Goal: Book appointment/travel/reservation

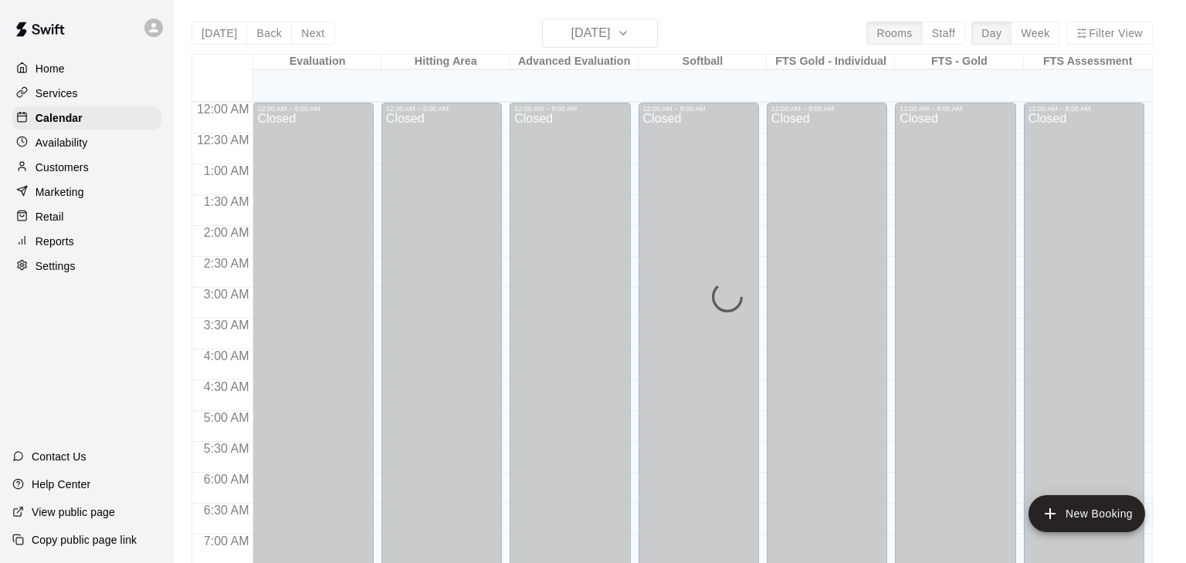
scroll to position [790, 0]
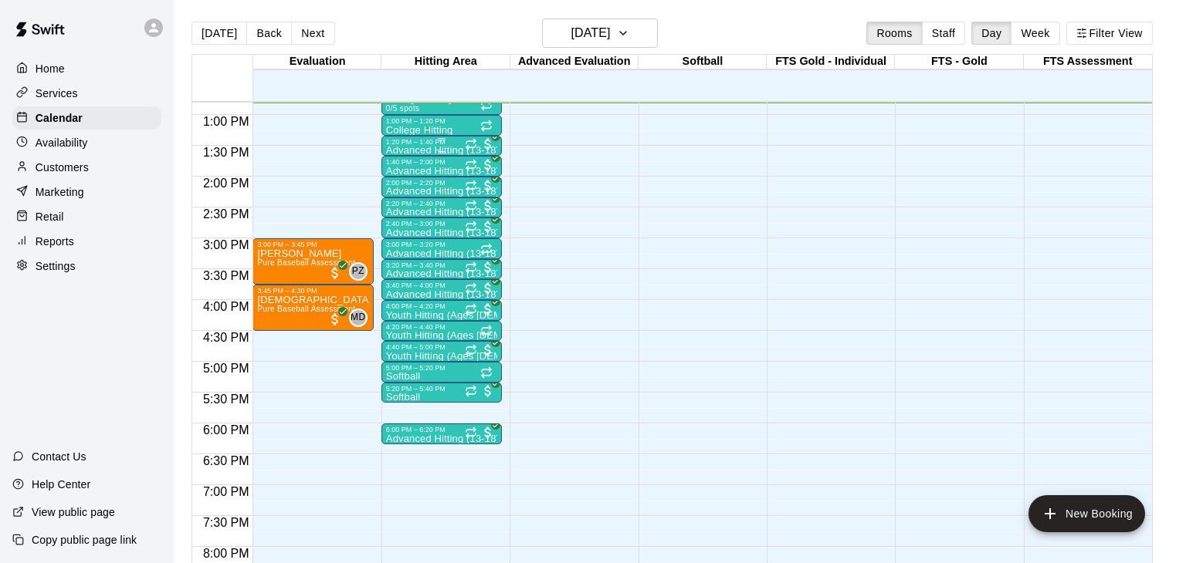
click at [454, 151] on p "Advanced Hitting (13-18)" at bounding box center [441, 151] width 111 height 0
click at [394, 204] on img "edit" at bounding box center [401, 202] width 18 height 18
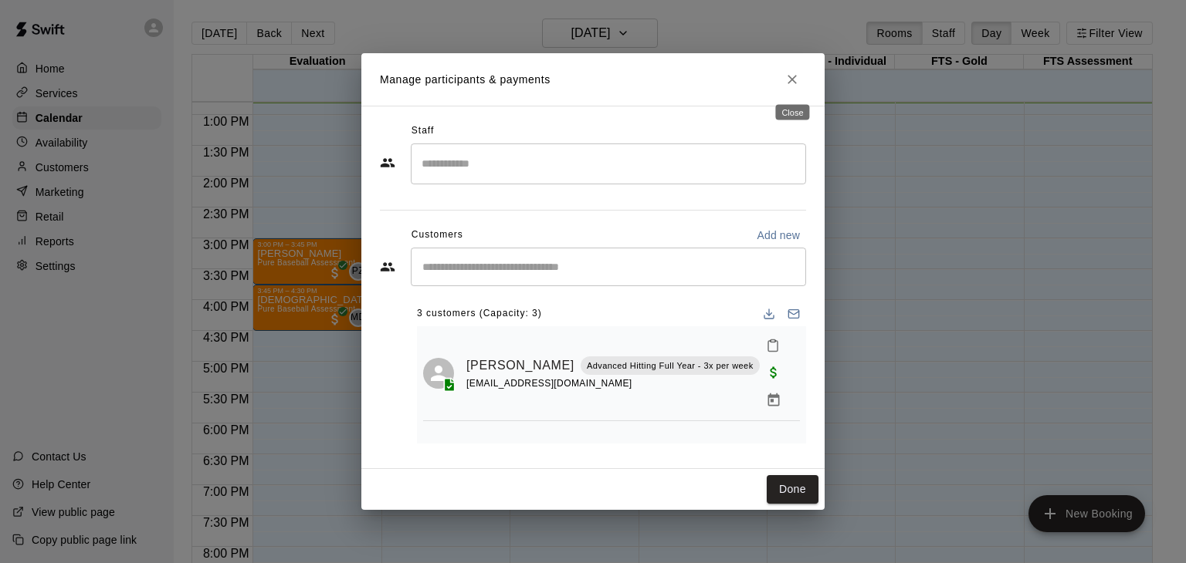
click at [790, 76] on icon "Close" at bounding box center [791, 79] width 15 height 15
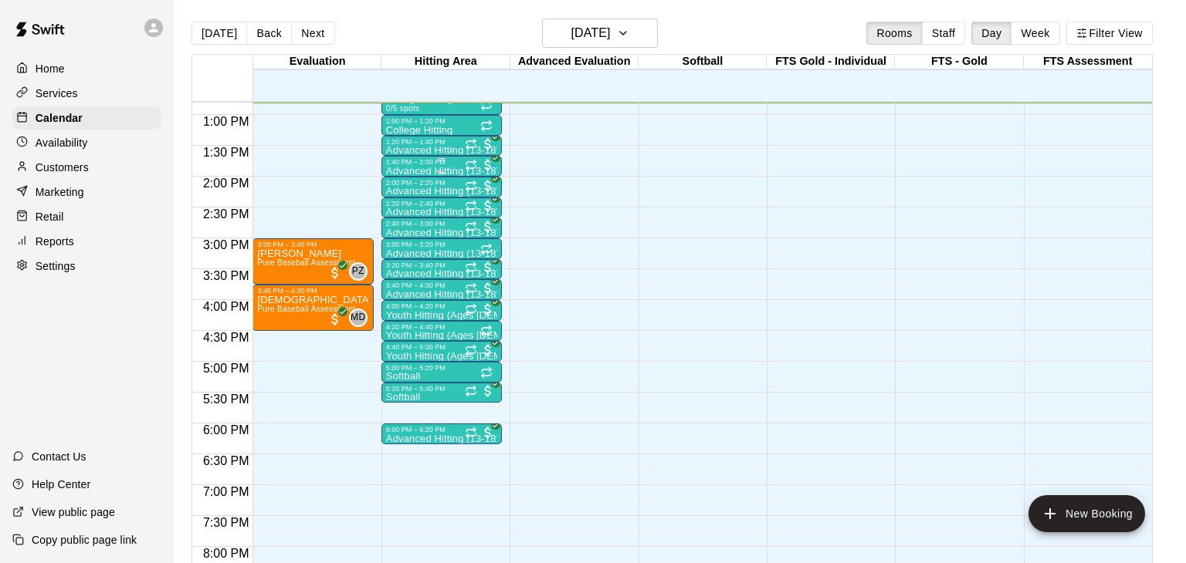
click at [428, 160] on div "1:40 PM – 2:00 PM" at bounding box center [441, 162] width 111 height 8
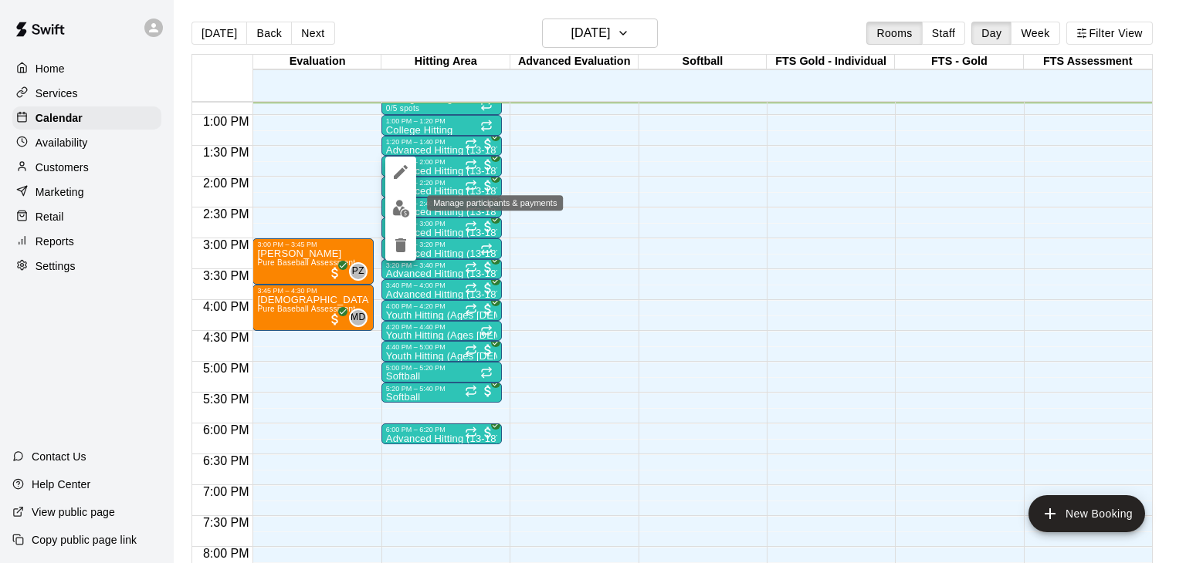
click at [400, 211] on img "edit" at bounding box center [401, 209] width 18 height 18
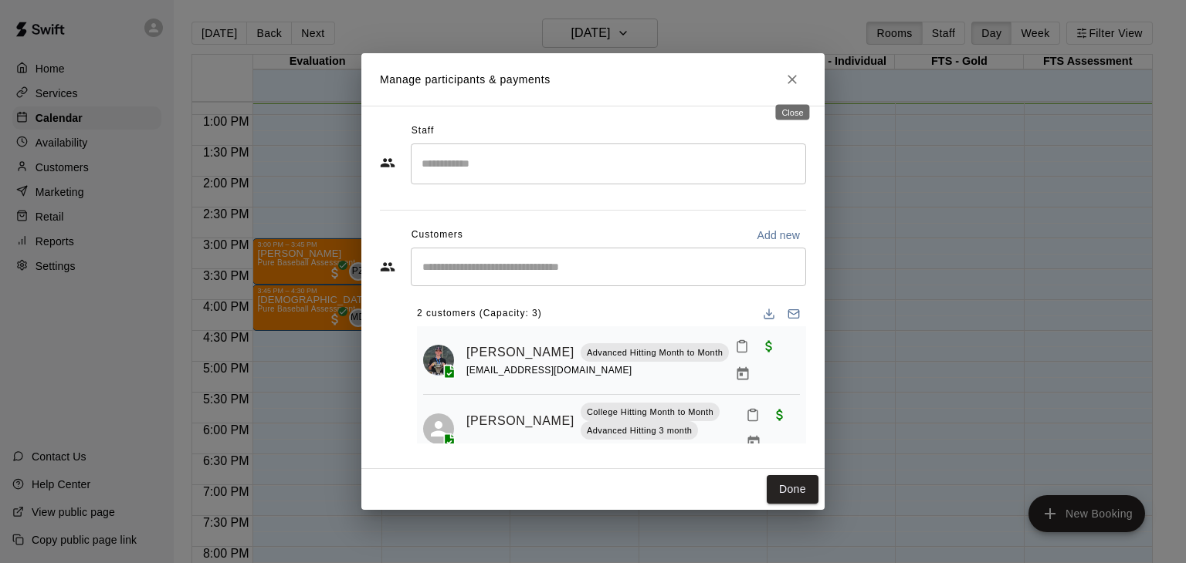
click at [790, 84] on icon "Close" at bounding box center [791, 79] width 15 height 15
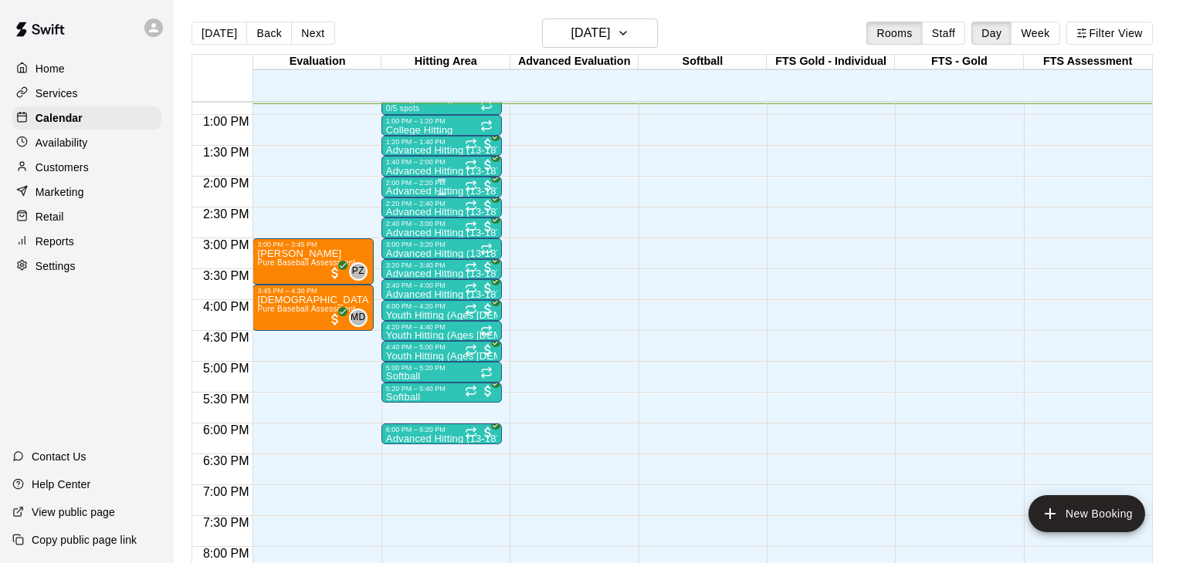
click at [429, 183] on div "2:00 PM – 2:20 PM" at bounding box center [441, 183] width 111 height 8
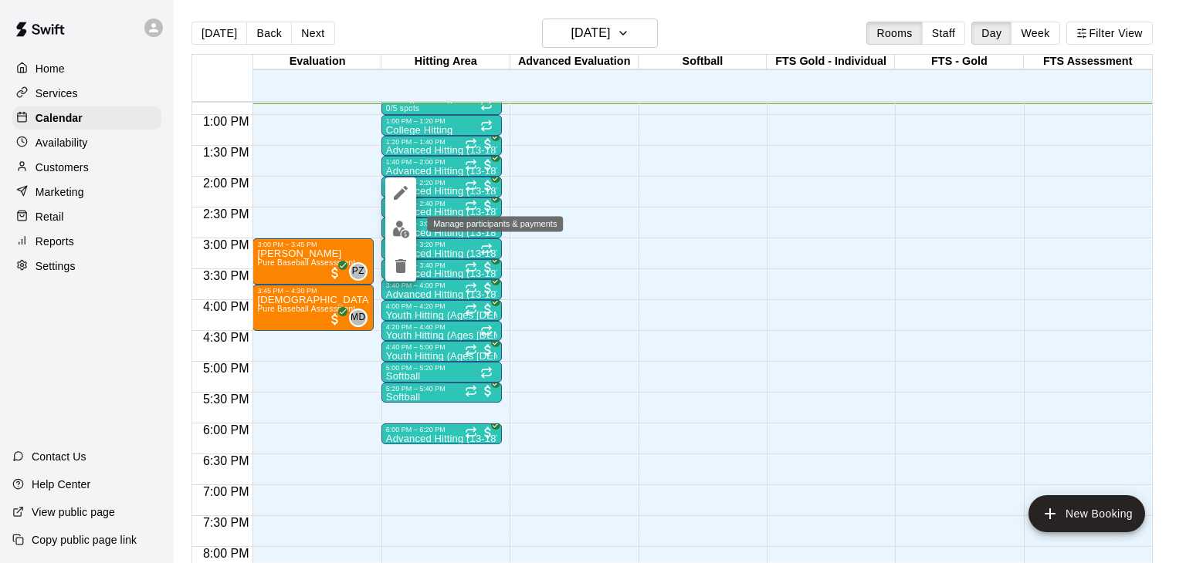
click at [401, 227] on img "edit" at bounding box center [401, 230] width 18 height 18
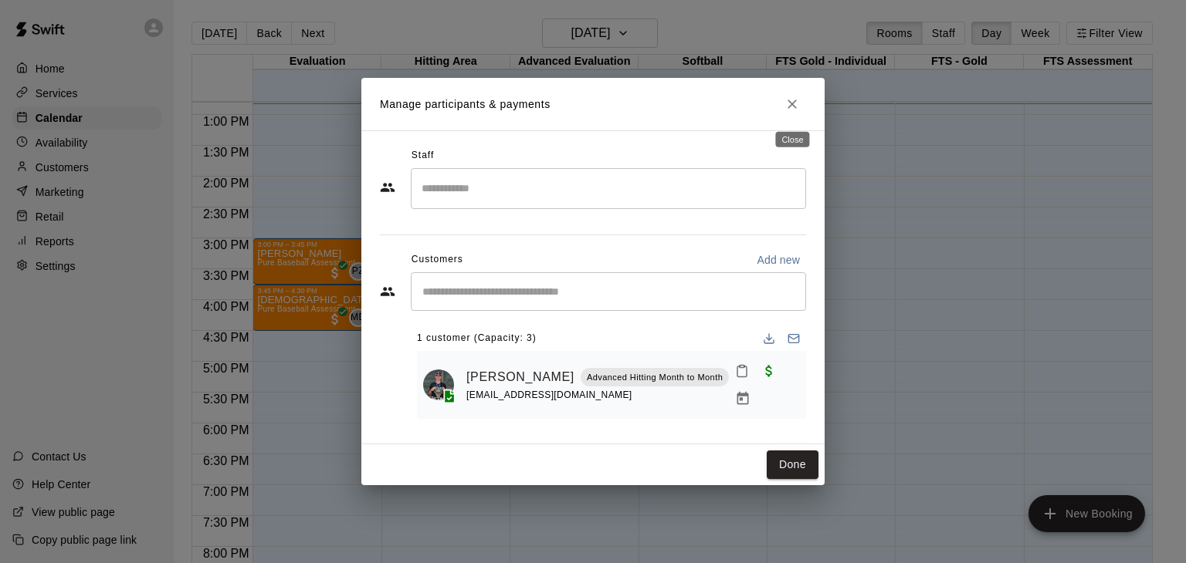
click at [794, 107] on icon "Close" at bounding box center [791, 103] width 15 height 15
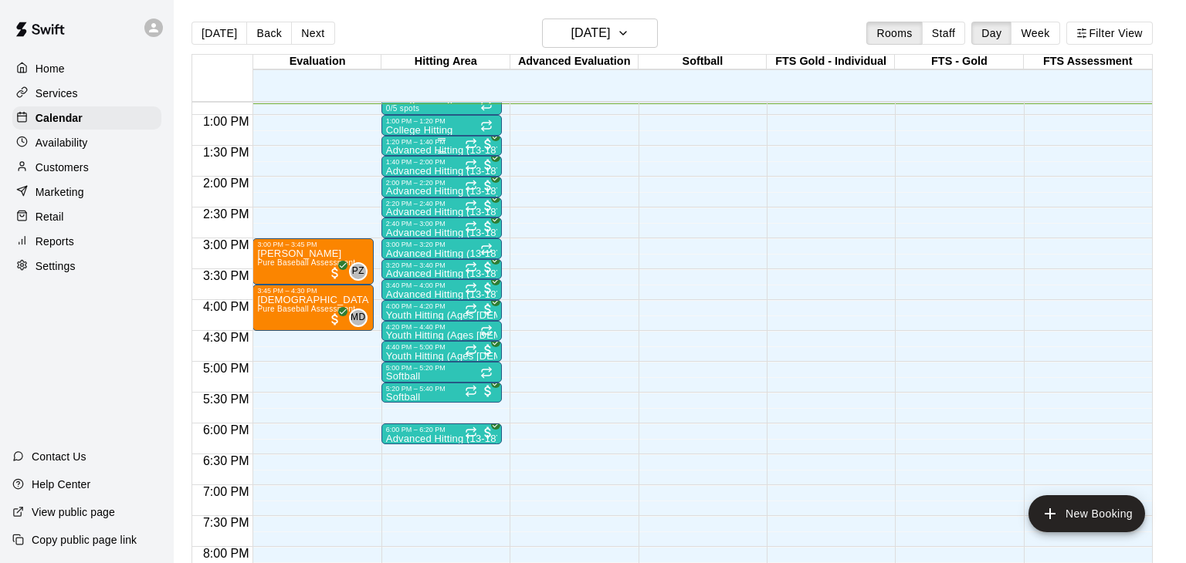
click at [431, 151] on p "Advanced Hitting (13-18)" at bounding box center [441, 151] width 111 height 0
click at [641, 205] on div at bounding box center [593, 281] width 1186 height 563
click at [431, 164] on div "1:40 PM – 2:00 PM" at bounding box center [441, 162] width 111 height 8
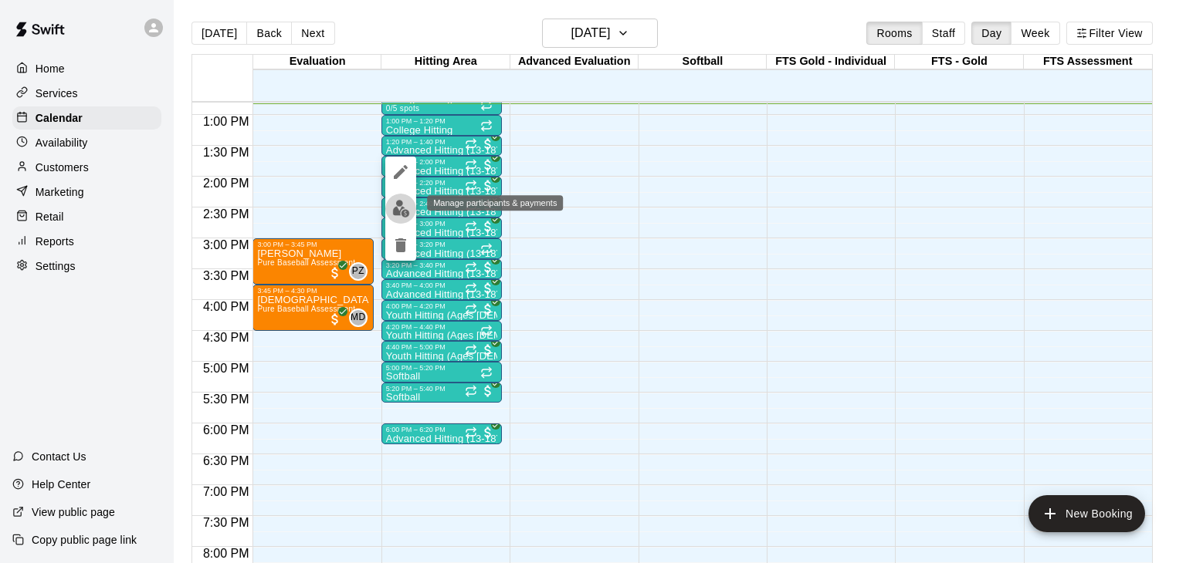
click at [399, 215] on img "edit" at bounding box center [401, 209] width 18 height 18
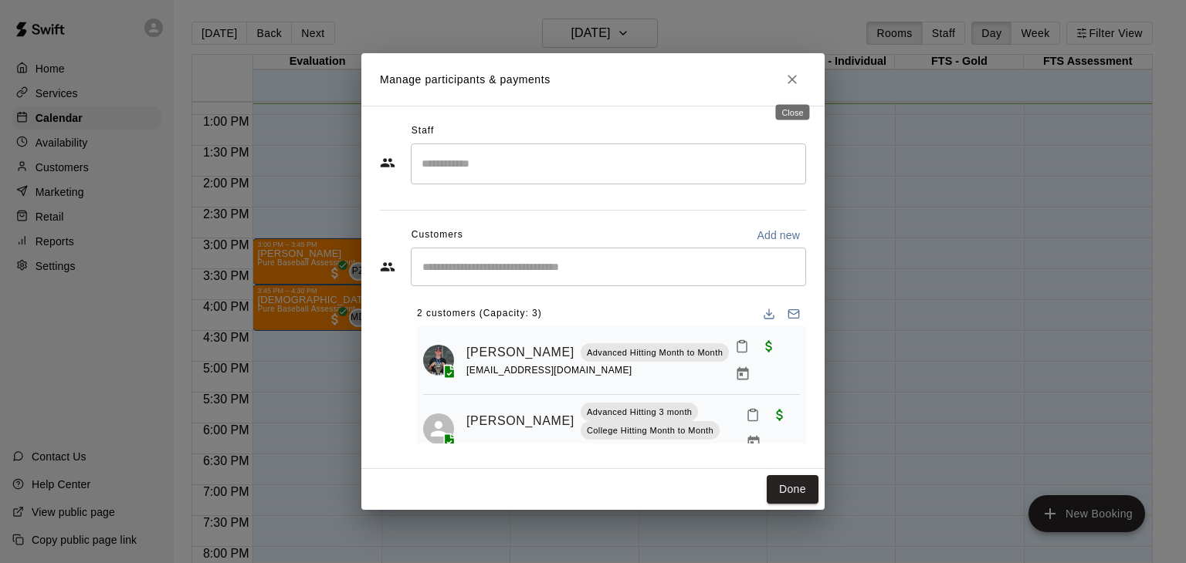
click at [789, 77] on icon "Close" at bounding box center [791, 79] width 9 height 9
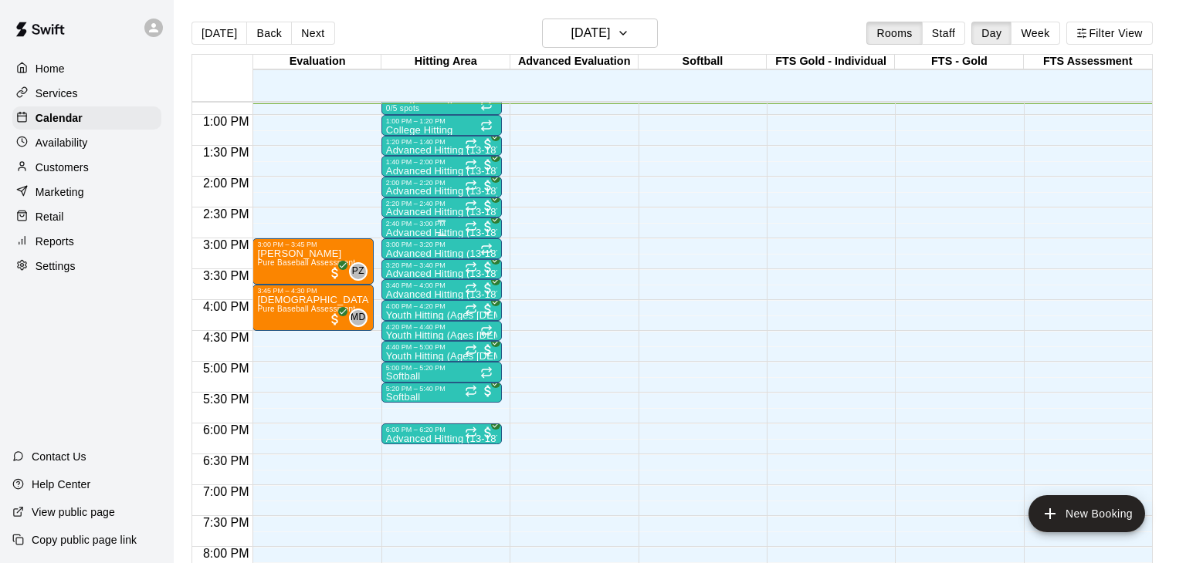
click at [425, 222] on div "2:40 PM – 3:00 PM" at bounding box center [441, 224] width 111 height 8
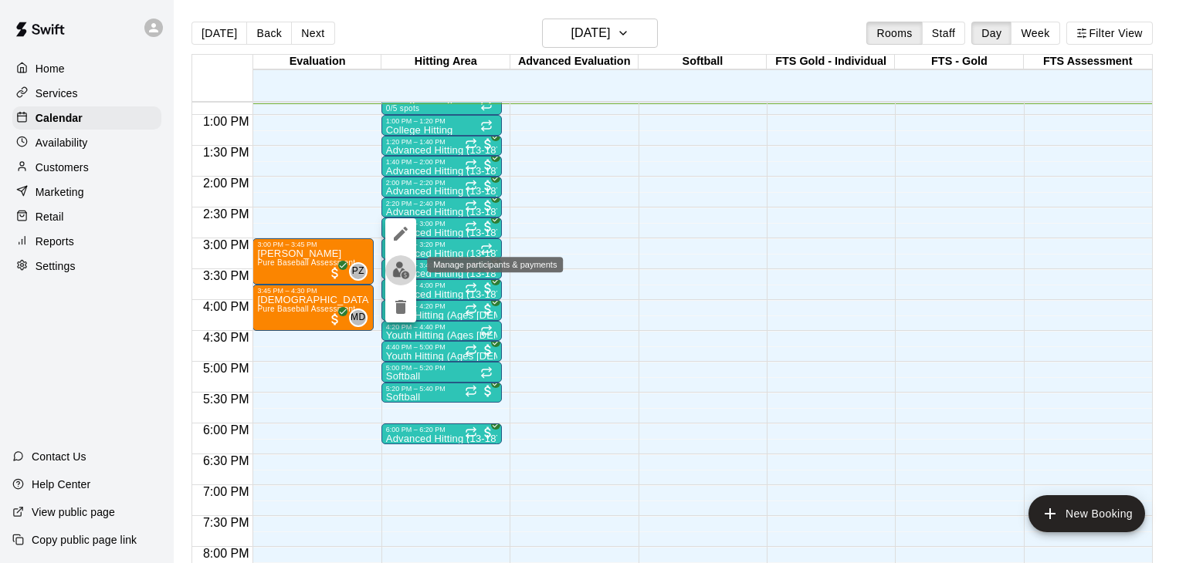
click at [398, 276] on img "edit" at bounding box center [401, 271] width 18 height 18
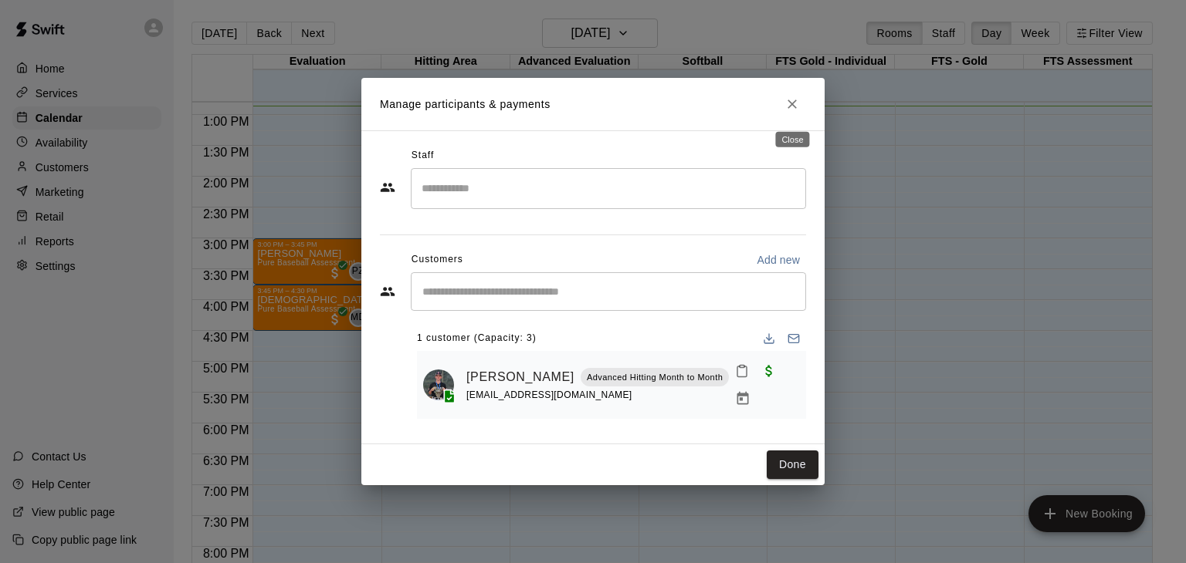
click at [794, 105] on icon "Close" at bounding box center [791, 103] width 15 height 15
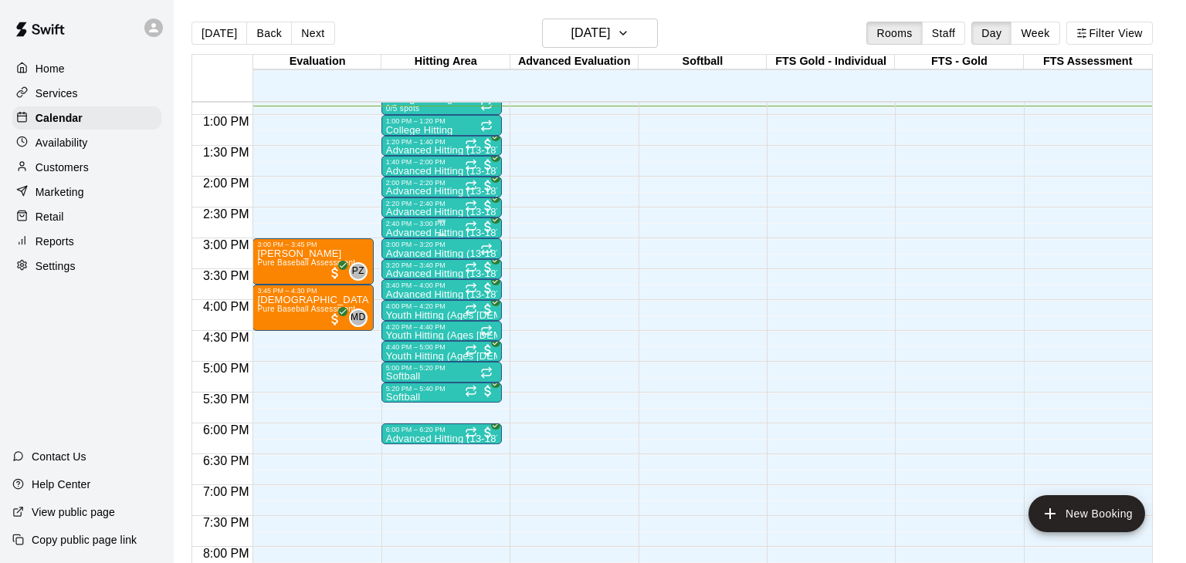
click at [423, 224] on div "2:40 PM – 3:00 PM" at bounding box center [441, 224] width 111 height 8
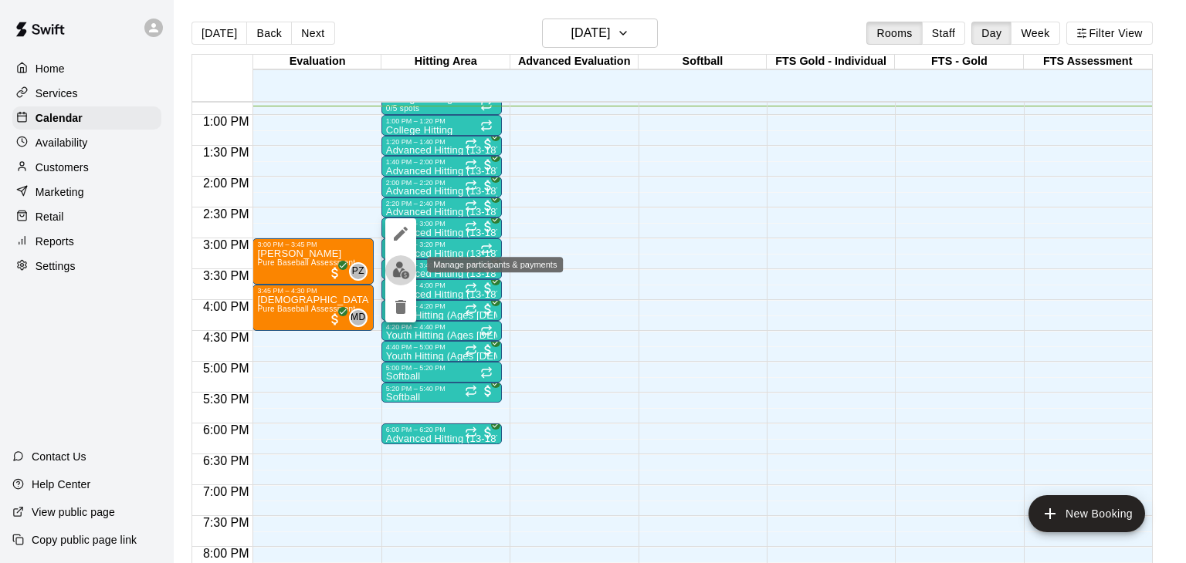
click at [399, 273] on img "edit" at bounding box center [401, 271] width 18 height 18
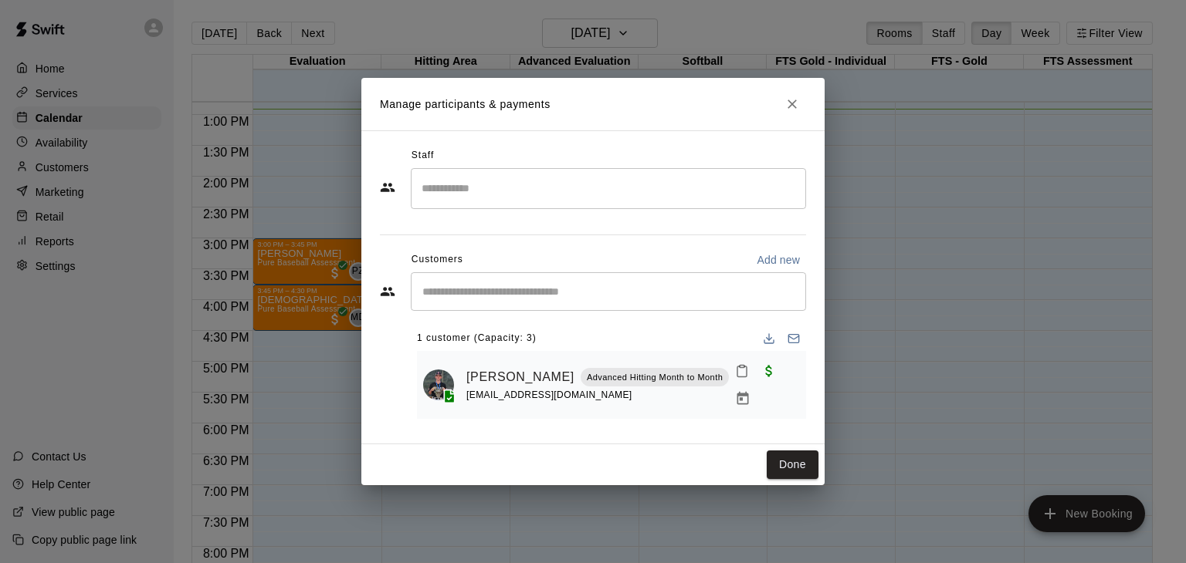
click at [797, 109] on icon "Close" at bounding box center [791, 103] width 15 height 15
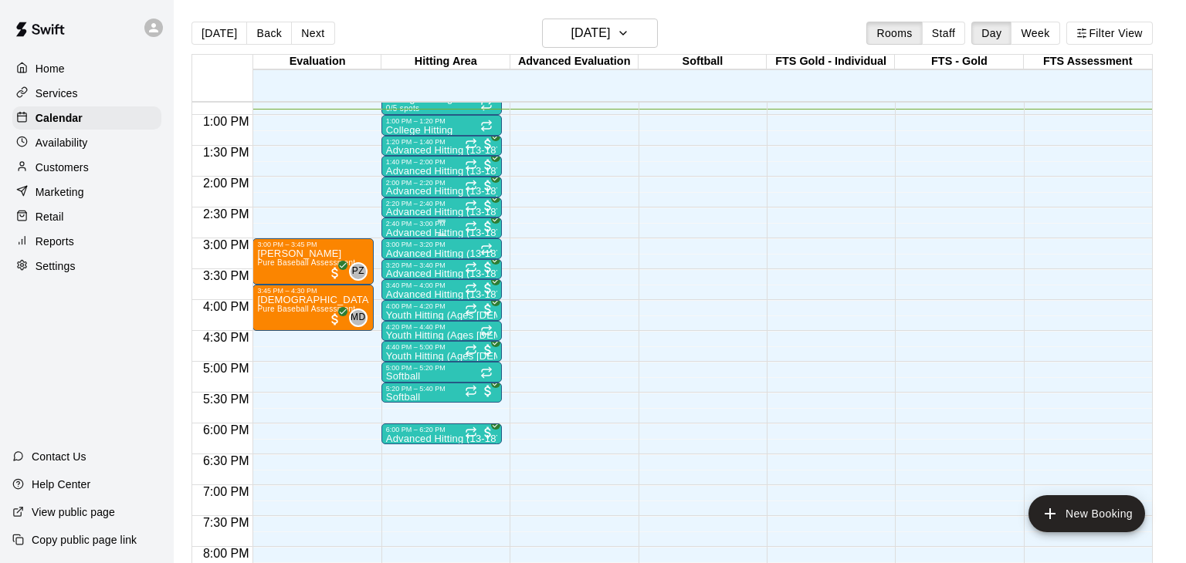
click at [440, 233] on p "Advanced Hitting (13-18)" at bounding box center [441, 233] width 111 height 0
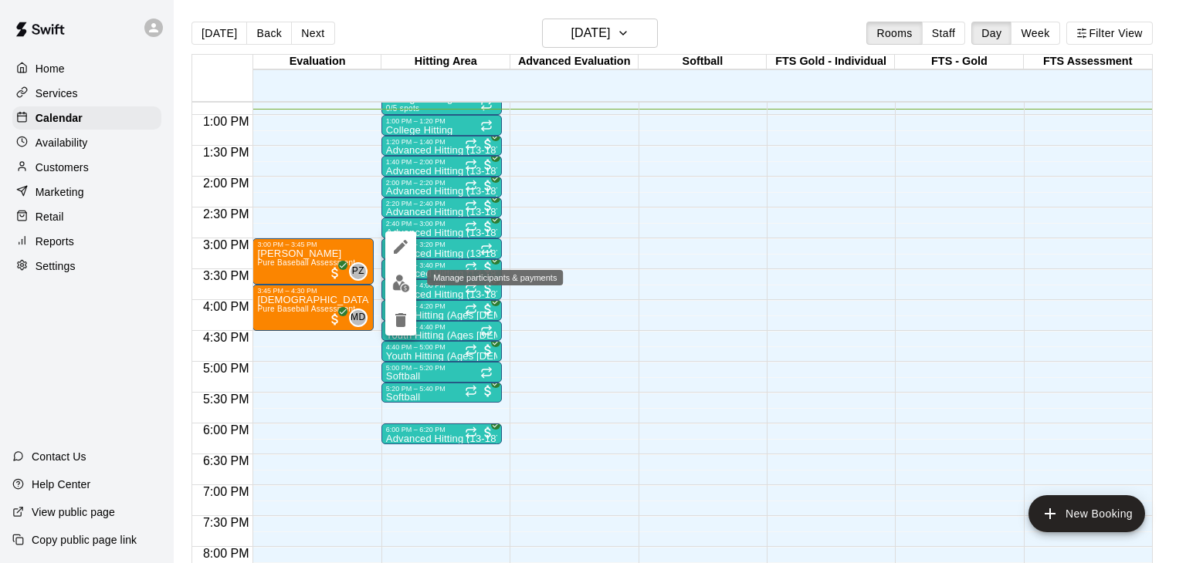
click at [397, 284] on img "edit" at bounding box center [401, 284] width 18 height 18
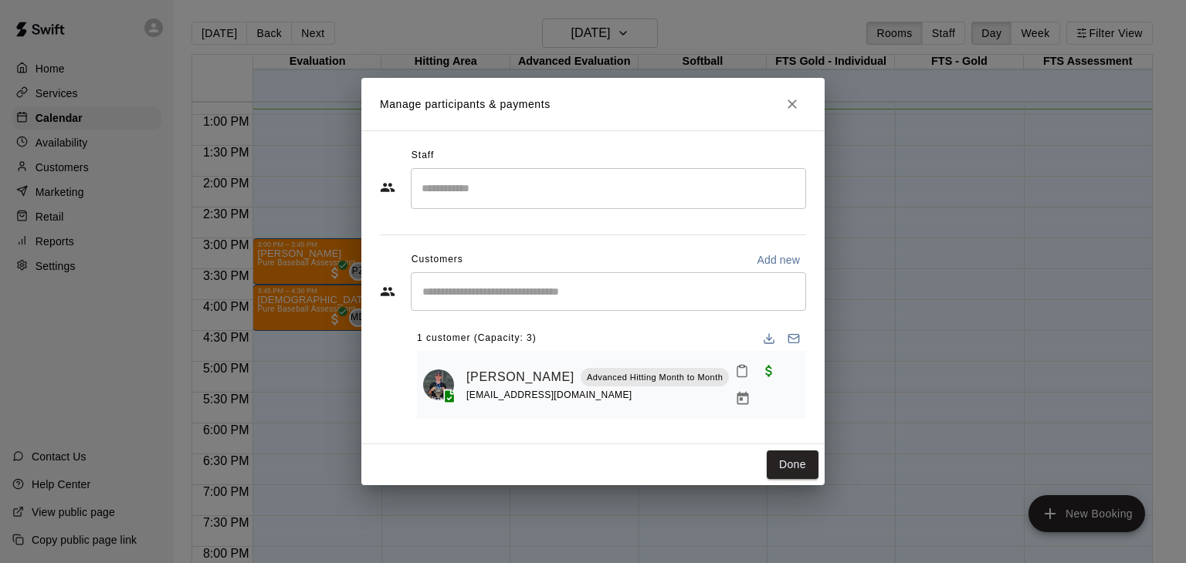
click at [795, 108] on icon "Close" at bounding box center [791, 103] width 15 height 15
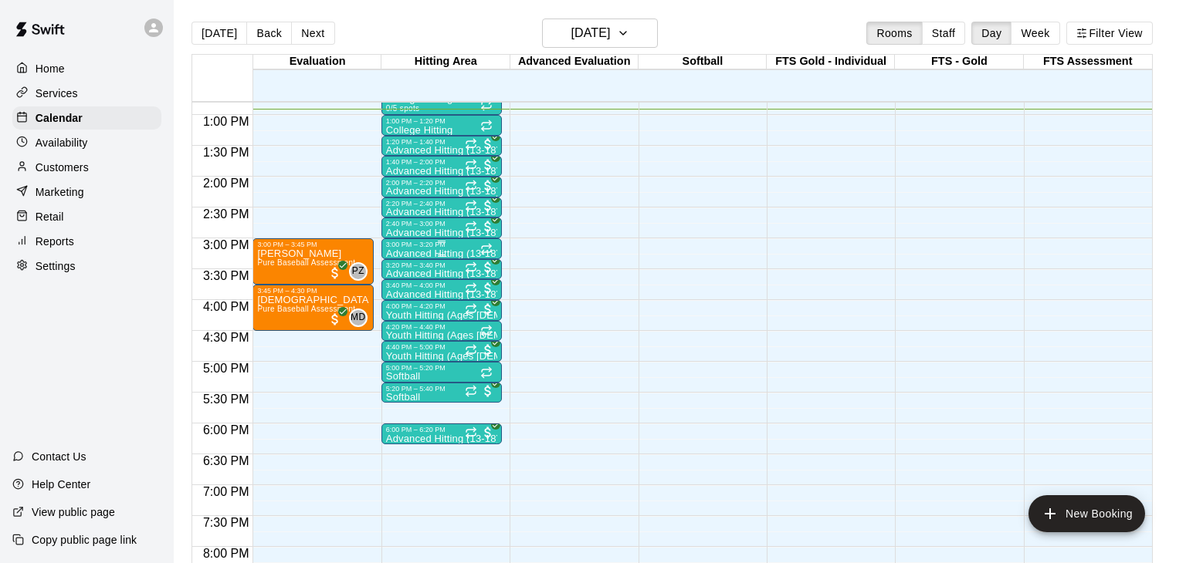
click at [410, 254] on p "Advanced Hitting (13-18)" at bounding box center [441, 254] width 111 height 0
click at [658, 243] on div at bounding box center [593, 281] width 1186 height 563
click at [468, 269] on icon "Recurring event" at bounding box center [471, 268] width 12 height 12
click at [485, 316] on img "edit" at bounding box center [481, 313] width 18 height 18
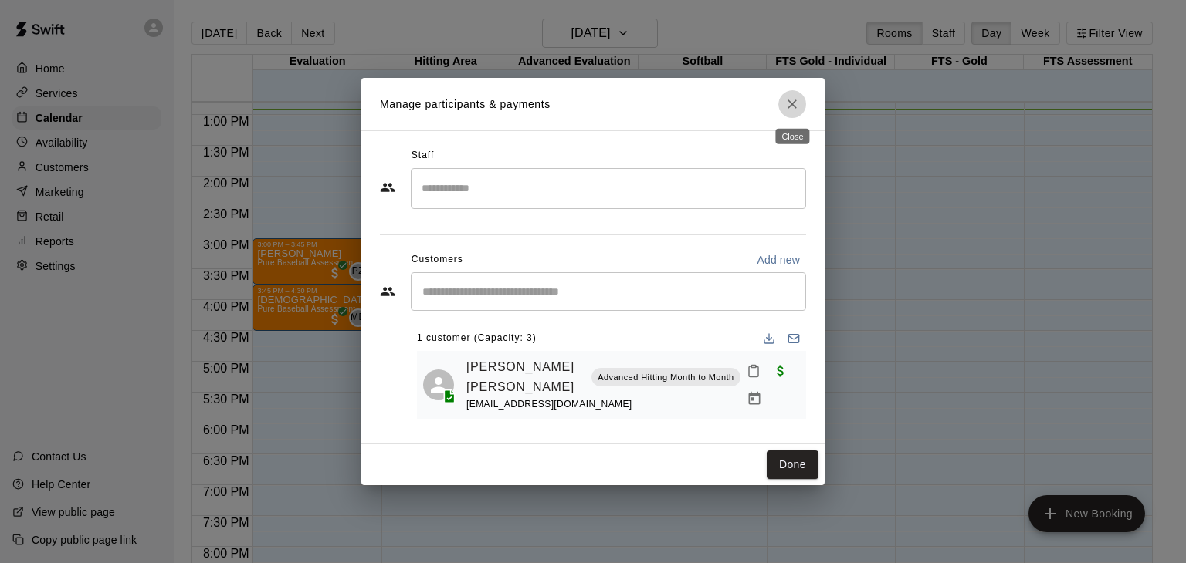
click at [787, 103] on icon "Close" at bounding box center [791, 103] width 15 height 15
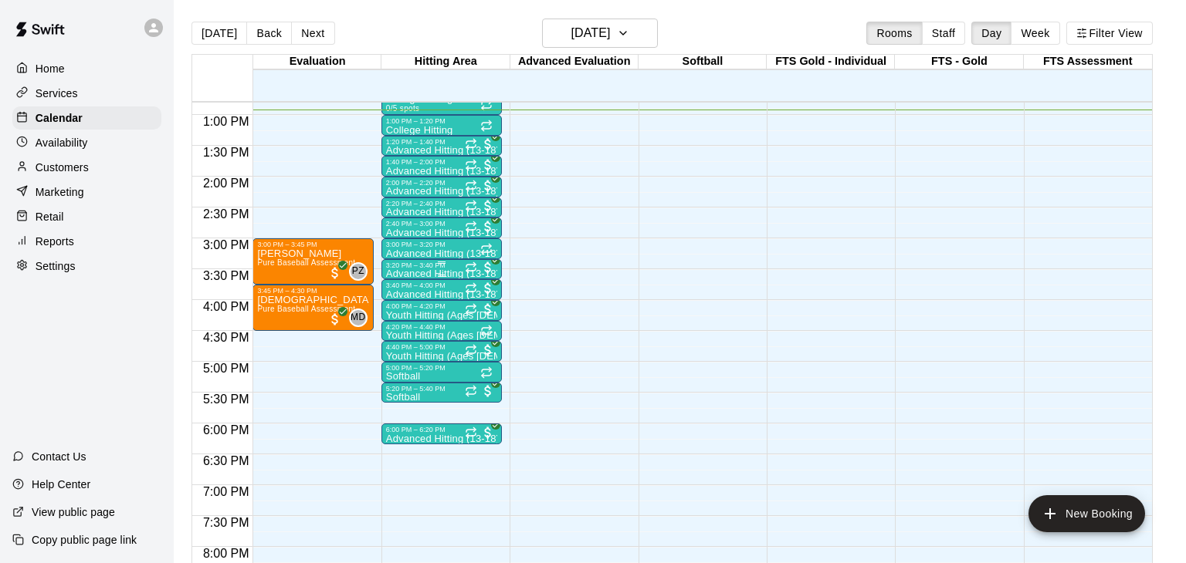
click at [425, 263] on div "3:20 PM – 3:40 PM" at bounding box center [441, 266] width 111 height 8
click at [401, 313] on img "edit" at bounding box center [401, 312] width 18 height 18
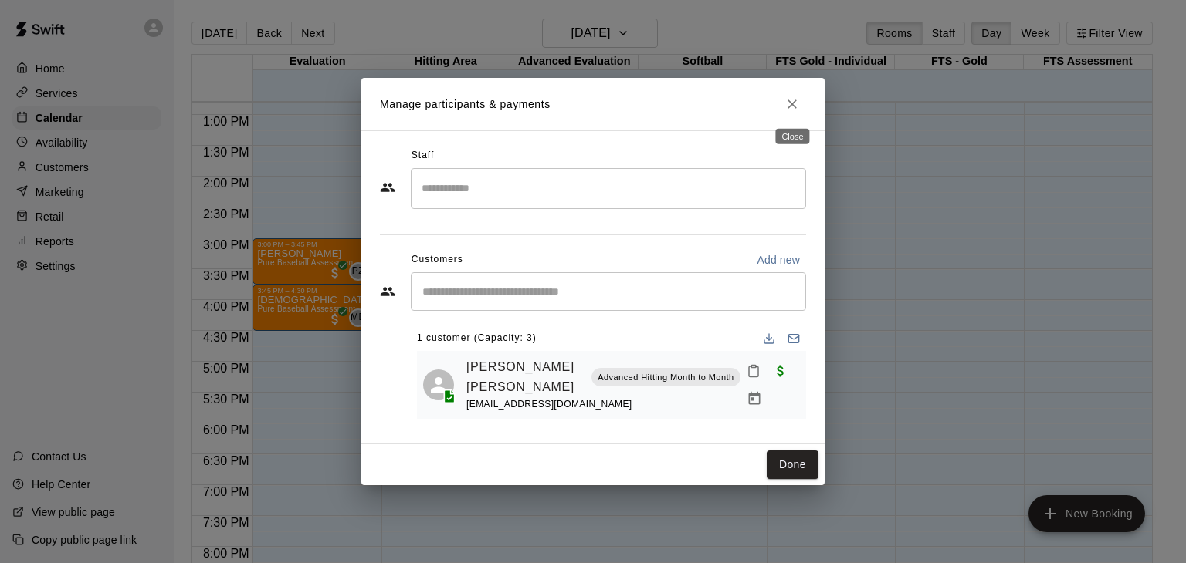
click at [793, 106] on icon "Close" at bounding box center [791, 104] width 9 height 9
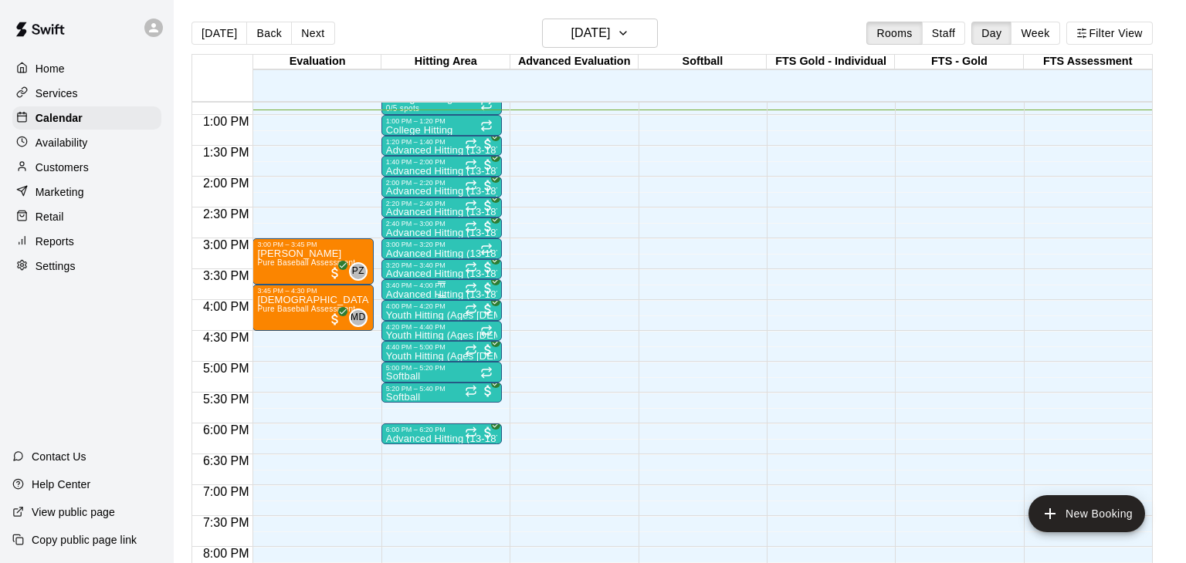
click at [431, 295] on p "Advanced Hitting (13-18)" at bounding box center [441, 295] width 111 height 0
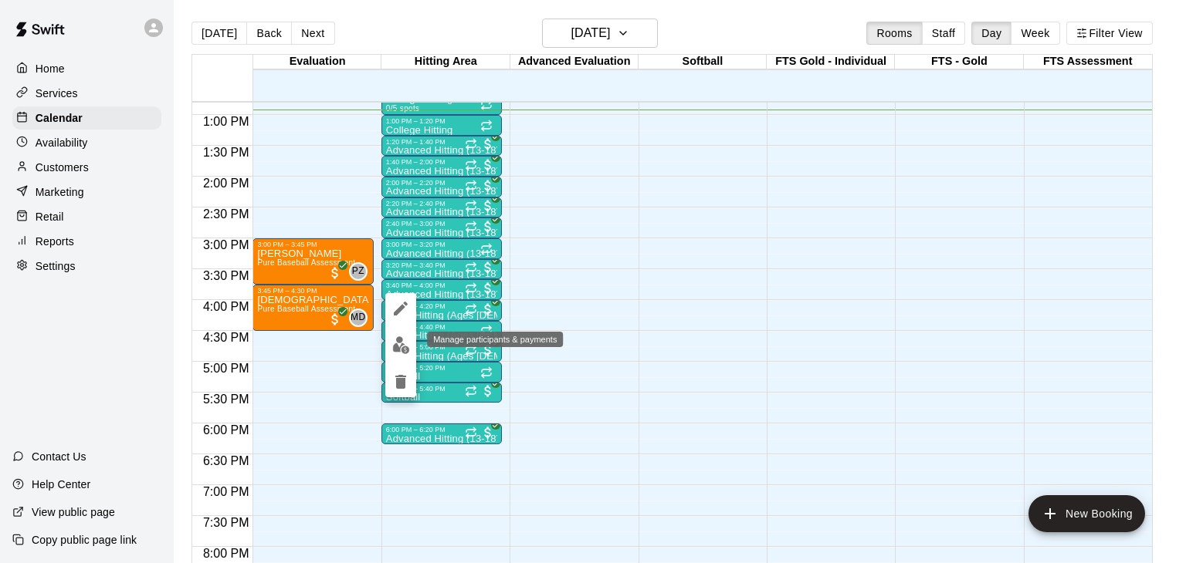
click at [401, 348] on img "edit" at bounding box center [401, 346] width 18 height 18
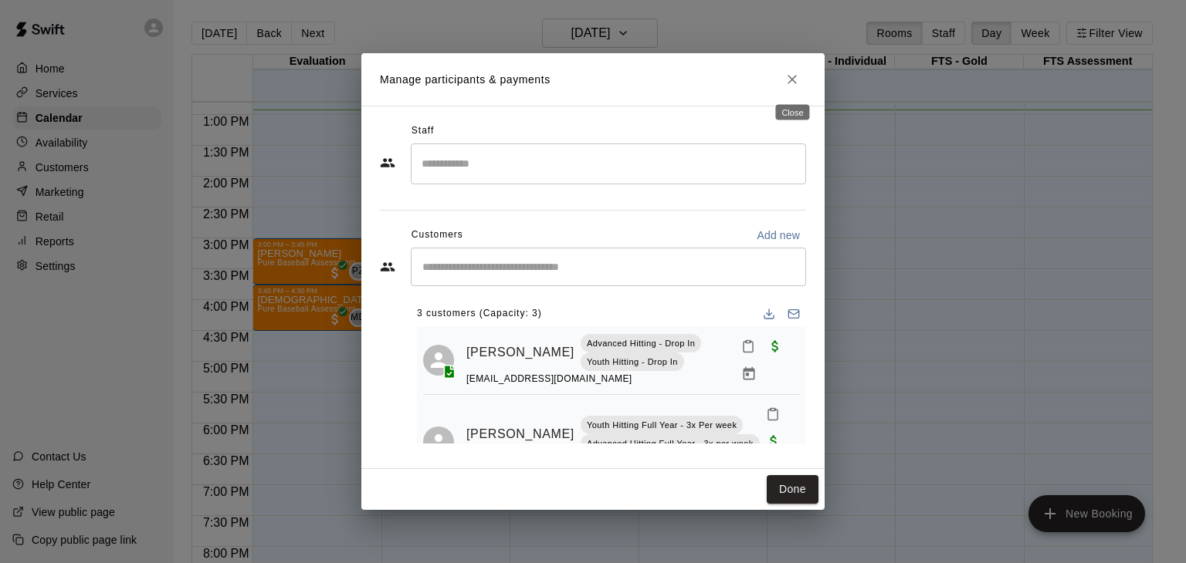
click at [789, 78] on icon "Close" at bounding box center [791, 79] width 15 height 15
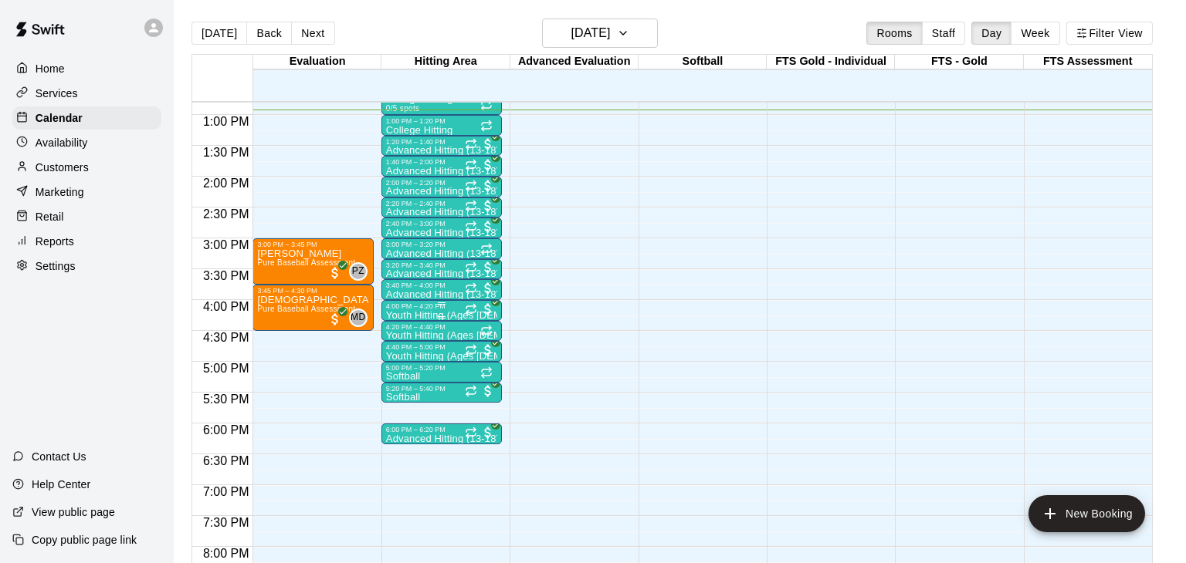
click at [433, 316] on p "Youth Hitting (Ages [DEMOGRAPHIC_DATA])" at bounding box center [441, 316] width 111 height 0
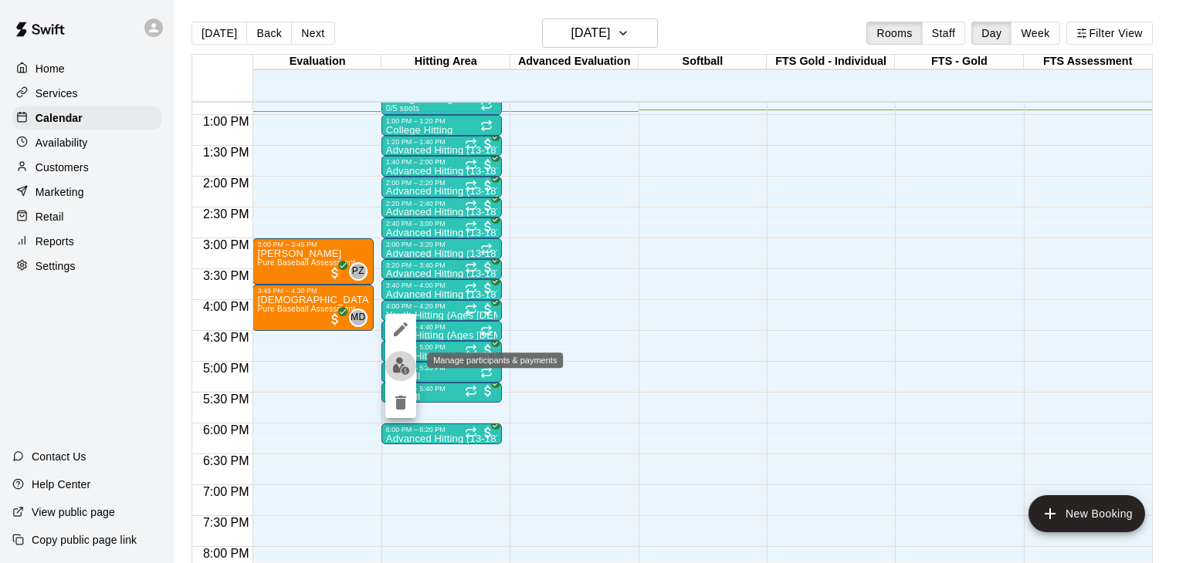
click at [399, 361] on img "edit" at bounding box center [401, 366] width 18 height 18
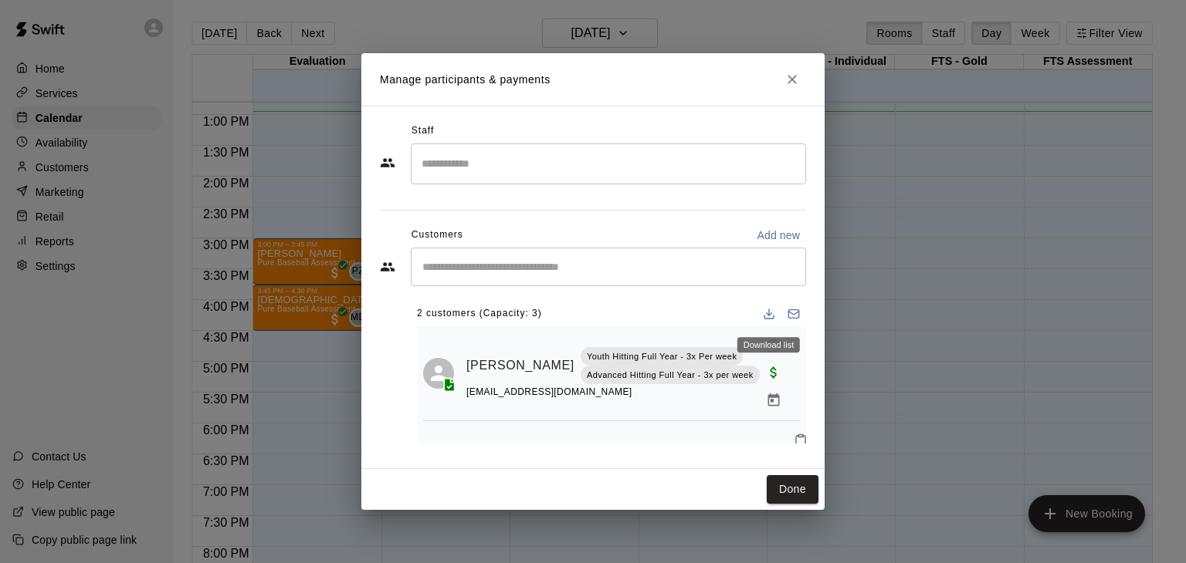
scroll to position [52, 0]
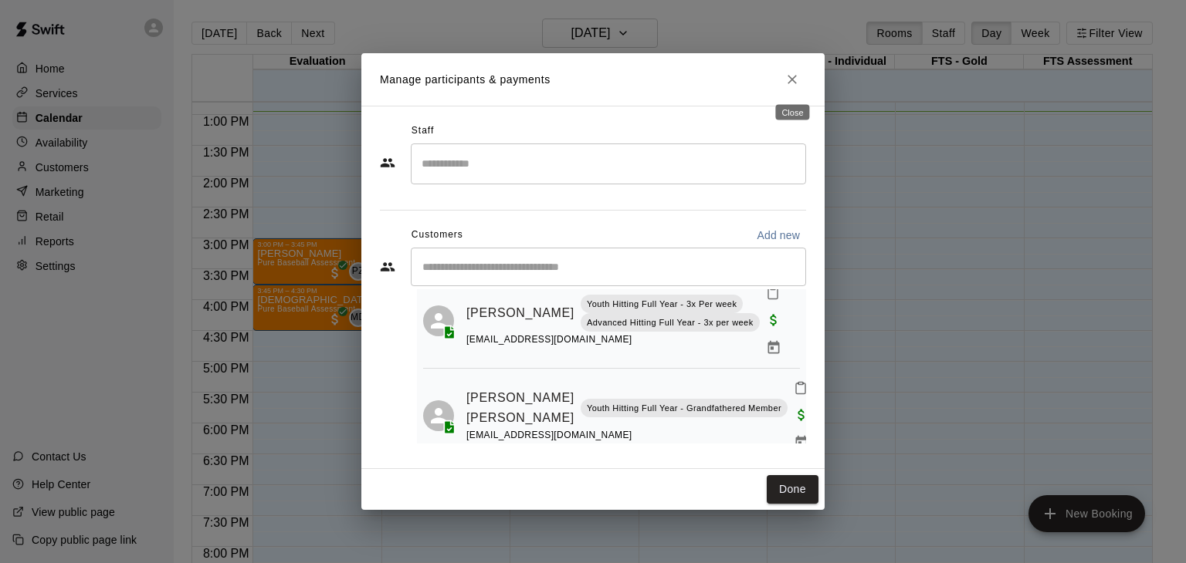
click at [793, 83] on icon "Close" at bounding box center [791, 79] width 15 height 15
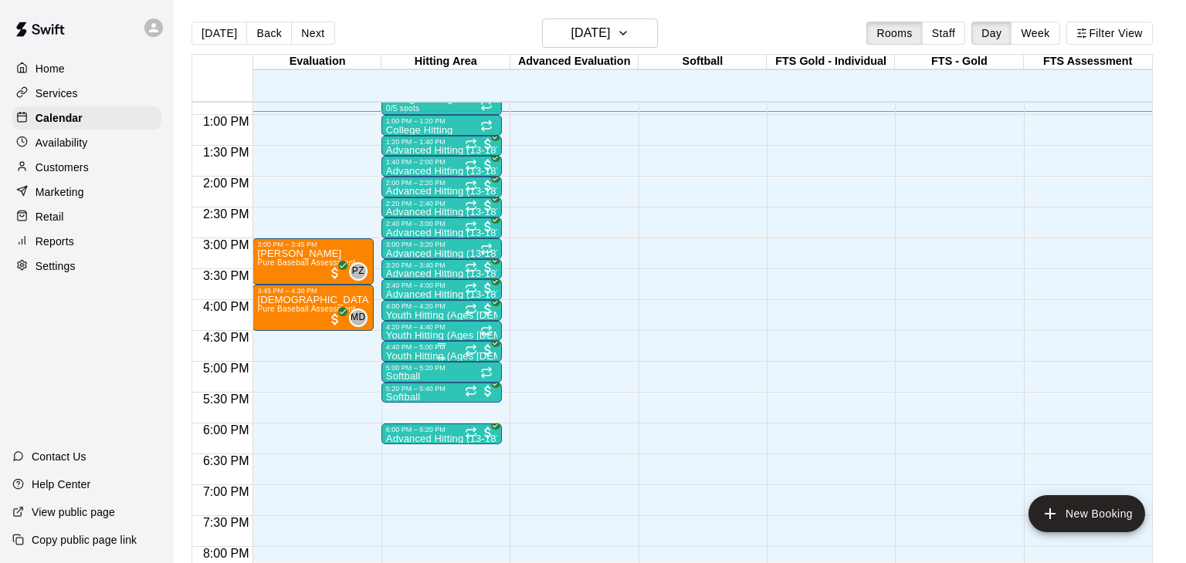
click at [434, 357] on p "Youth Hitting (Ages [DEMOGRAPHIC_DATA])" at bounding box center [441, 357] width 111 height 0
click at [403, 404] on img "edit" at bounding box center [401, 407] width 18 height 18
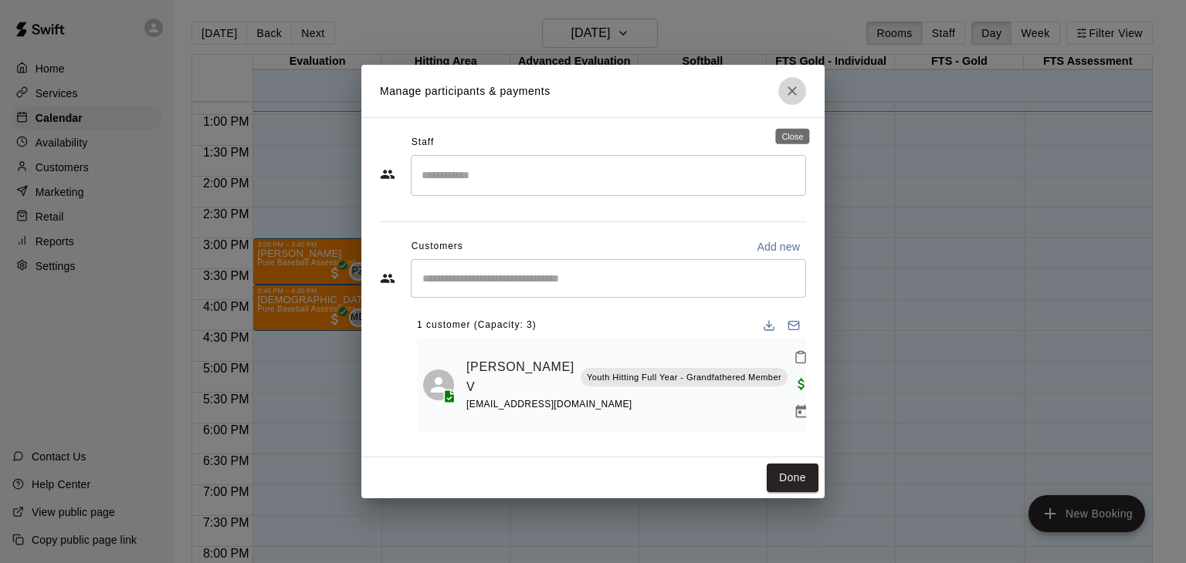
click at [800, 102] on button "Close" at bounding box center [792, 91] width 28 height 28
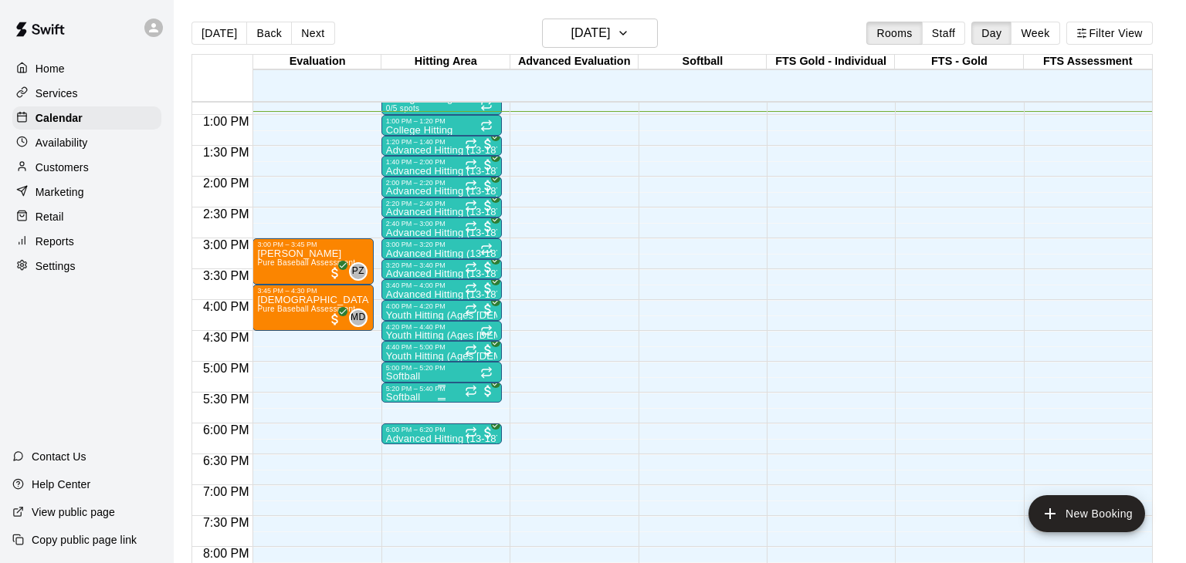
click at [426, 390] on div "5:20 PM – 5:40 PM" at bounding box center [441, 389] width 111 height 8
click at [399, 434] on img "edit" at bounding box center [401, 436] width 18 height 18
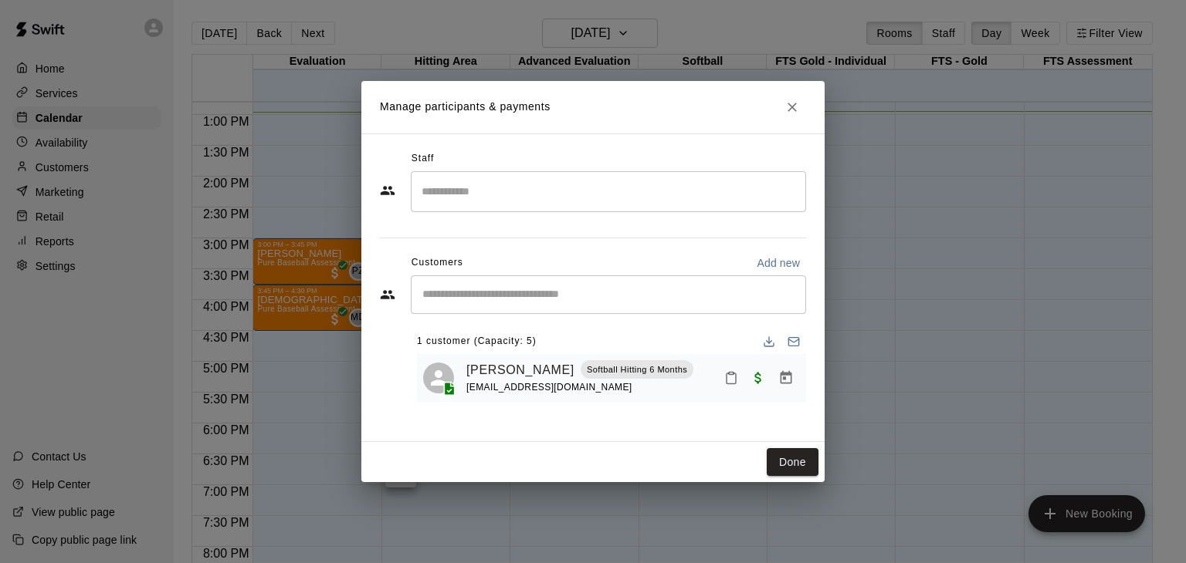
click at [793, 103] on icon "Close" at bounding box center [791, 107] width 15 height 15
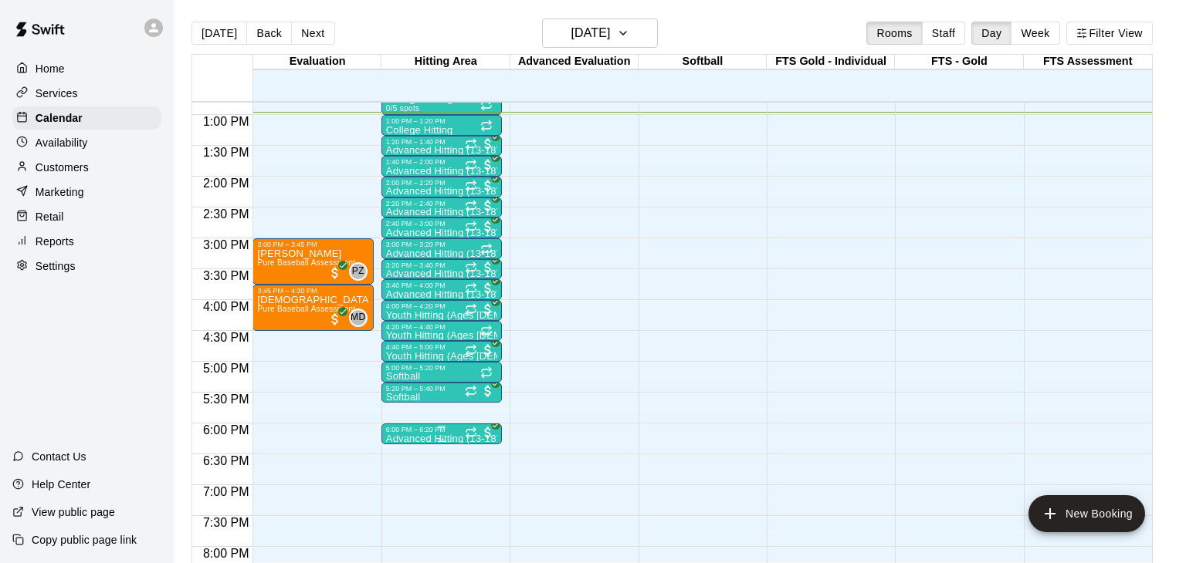
click at [404, 426] on div "6:00 PM – 6:20 PM" at bounding box center [441, 430] width 111 height 8
click at [403, 479] on img "edit" at bounding box center [401, 477] width 18 height 18
